Goal: Task Accomplishment & Management: Manage account settings

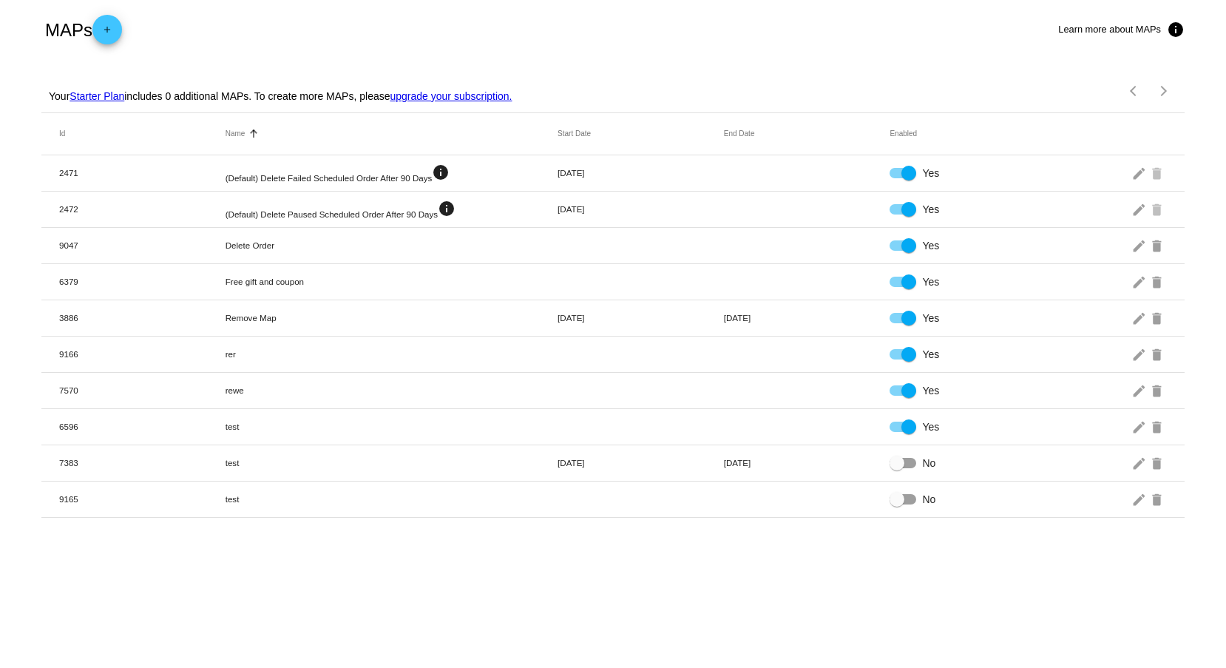
drag, startPoint x: 59, startPoint y: 101, endPoint x: 233, endPoint y: 101, distance: 173.7
click at [233, 101] on p "Your Starter Plan includes 0 additional MAPs. To create more MAPs, please upgra…" at bounding box center [281, 96] width 464 height 12
click at [183, 105] on div "Your Starter Plan includes 0 additional MAPs. To create more MAPs, please upgra…" at bounding box center [278, 90] width 467 height 43
click at [203, 103] on div "Your Starter Plan includes 0 additional MAPs. To create more MAPs, please upgra…" at bounding box center [278, 90] width 467 height 43
drag, startPoint x: 197, startPoint y: 99, endPoint x: 121, endPoint y: 98, distance: 76.2
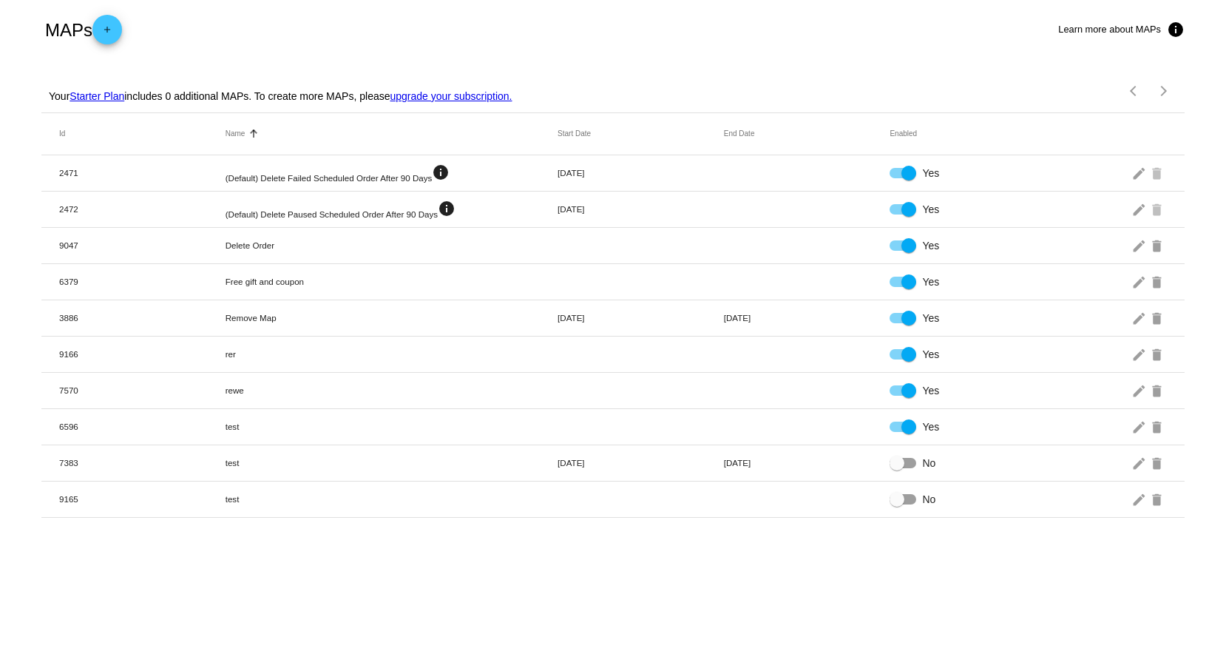
click at [121, 98] on p "Your Starter Plan includes 0 additional MAPs. To create more MAPs, please upgra…" at bounding box center [281, 96] width 464 height 12
click at [195, 107] on div "Your Starter Plan includes 0 additional MAPs. To create more MAPs, please upgra…" at bounding box center [278, 90] width 467 height 43
click at [438, 98] on link "upgrade your subscription." at bounding box center [451, 96] width 122 height 12
drag, startPoint x: 248, startPoint y: 88, endPoint x: 336, endPoint y: 87, distance: 88.7
click at [336, 87] on div "Your Growth Plan includes 3 additional MAPs. To create more MAPs, please upgrad…" at bounding box center [279, 90] width 469 height 43
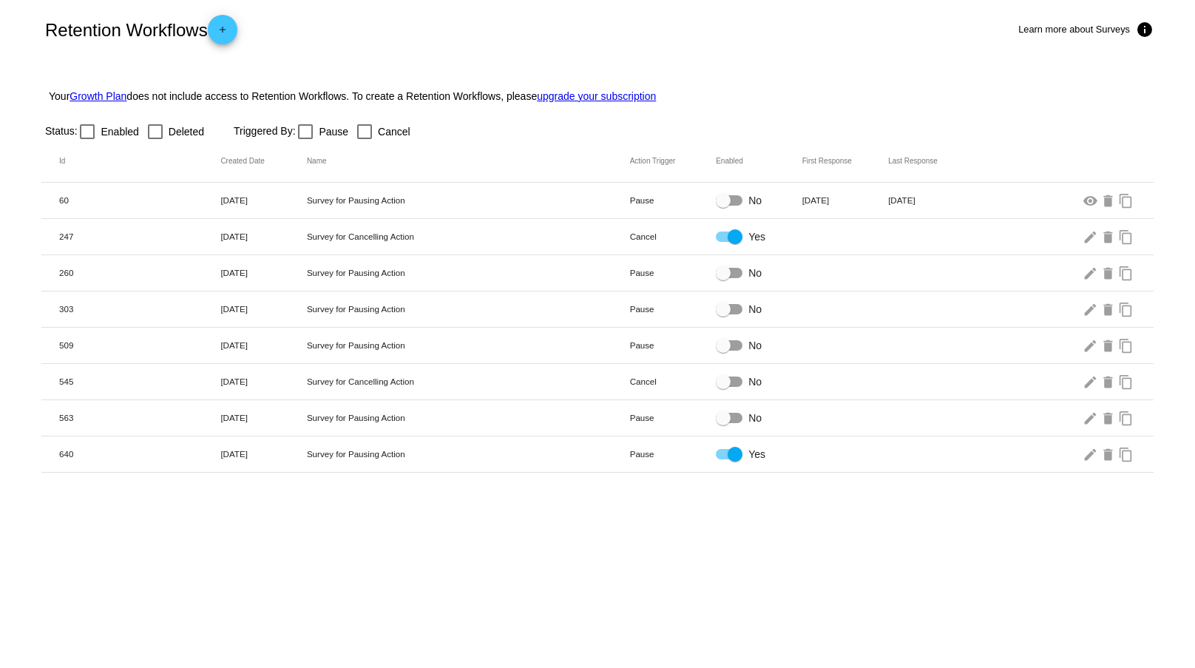
click at [207, 30] on h2 "Retention Workflows add" at bounding box center [141, 30] width 192 height 30
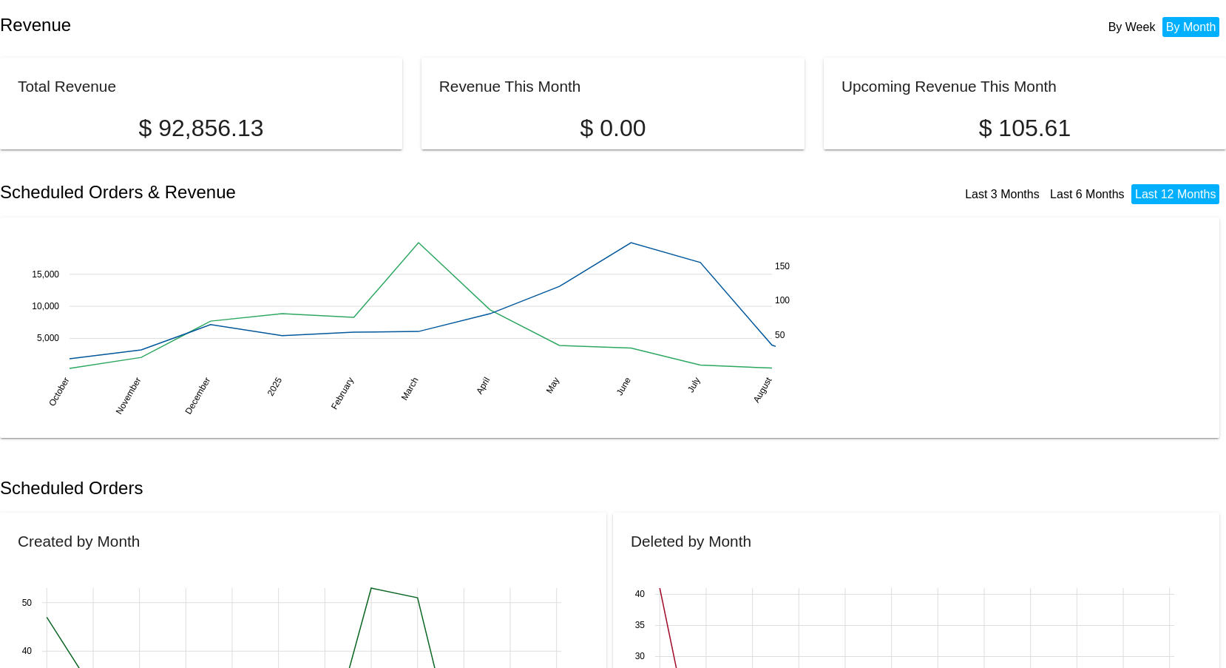
click at [1104, 30] on li "By Week" at bounding box center [1131, 27] width 55 height 20
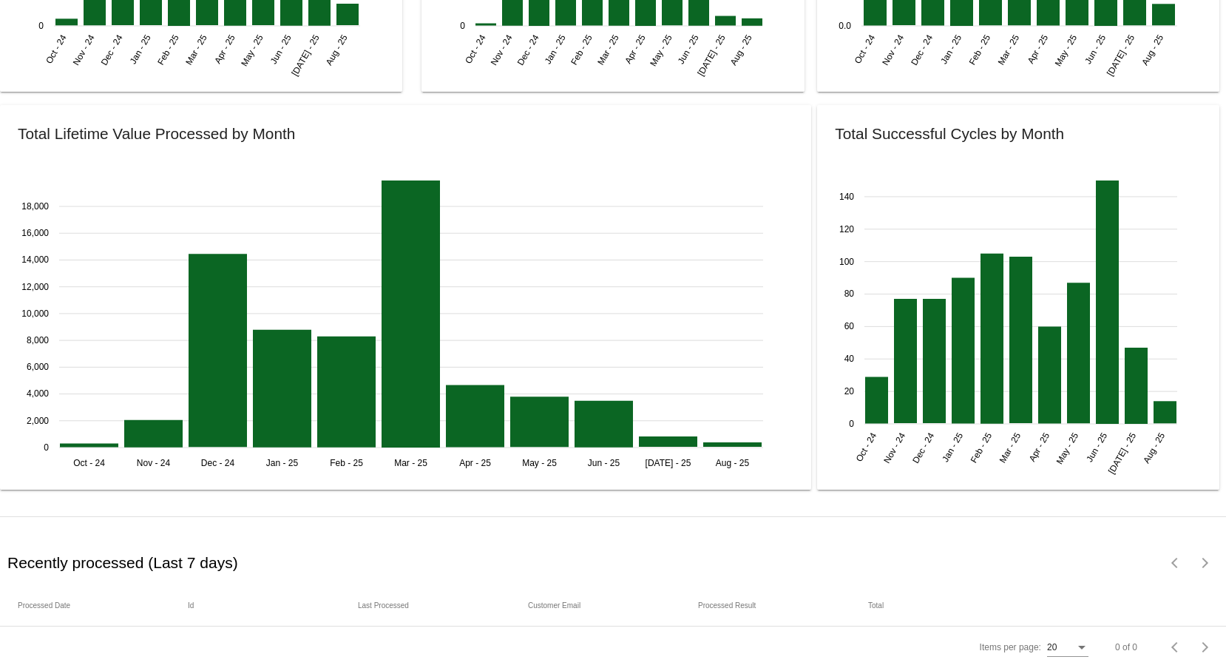
scroll to position [1810, 0]
